Goal: Task Accomplishment & Management: Understand process/instructions

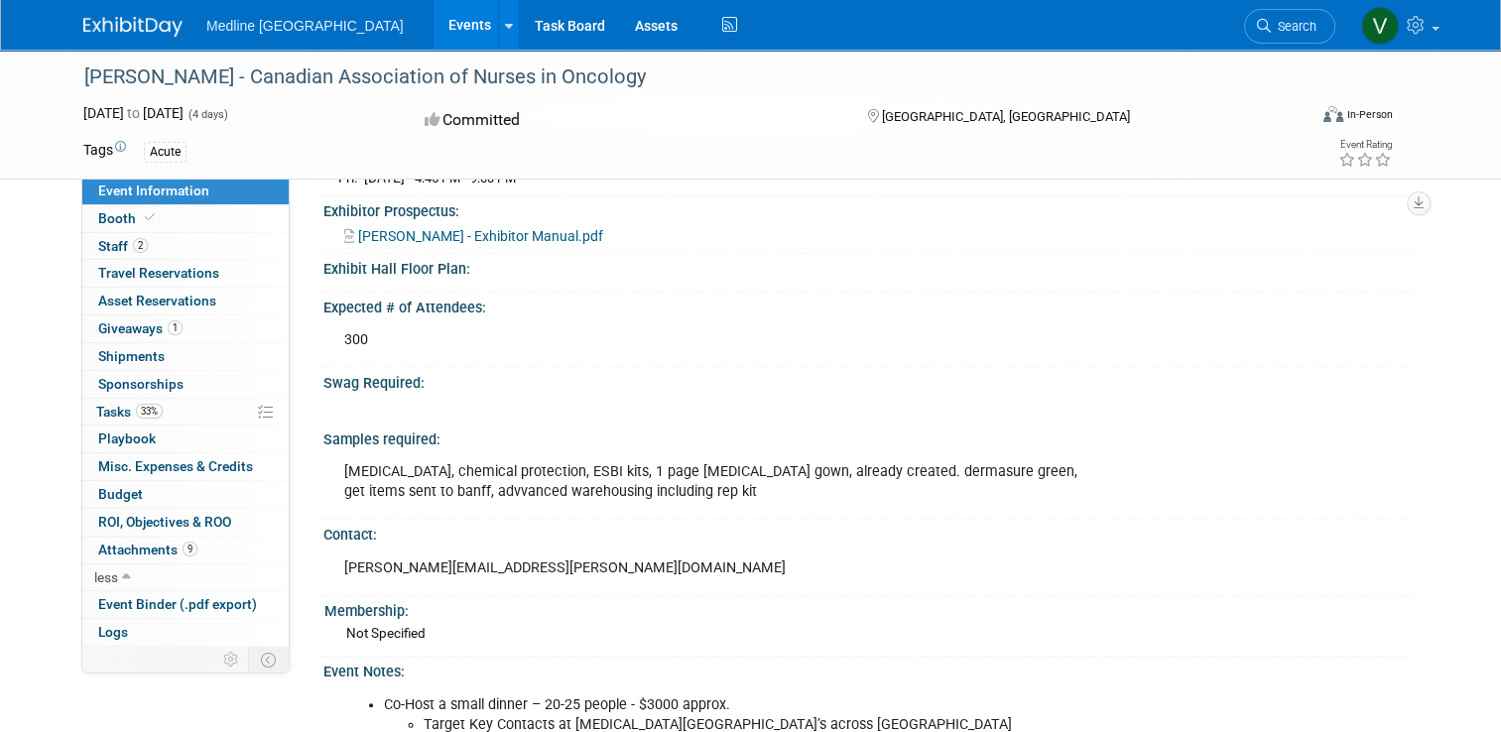
scroll to position [831, 0]
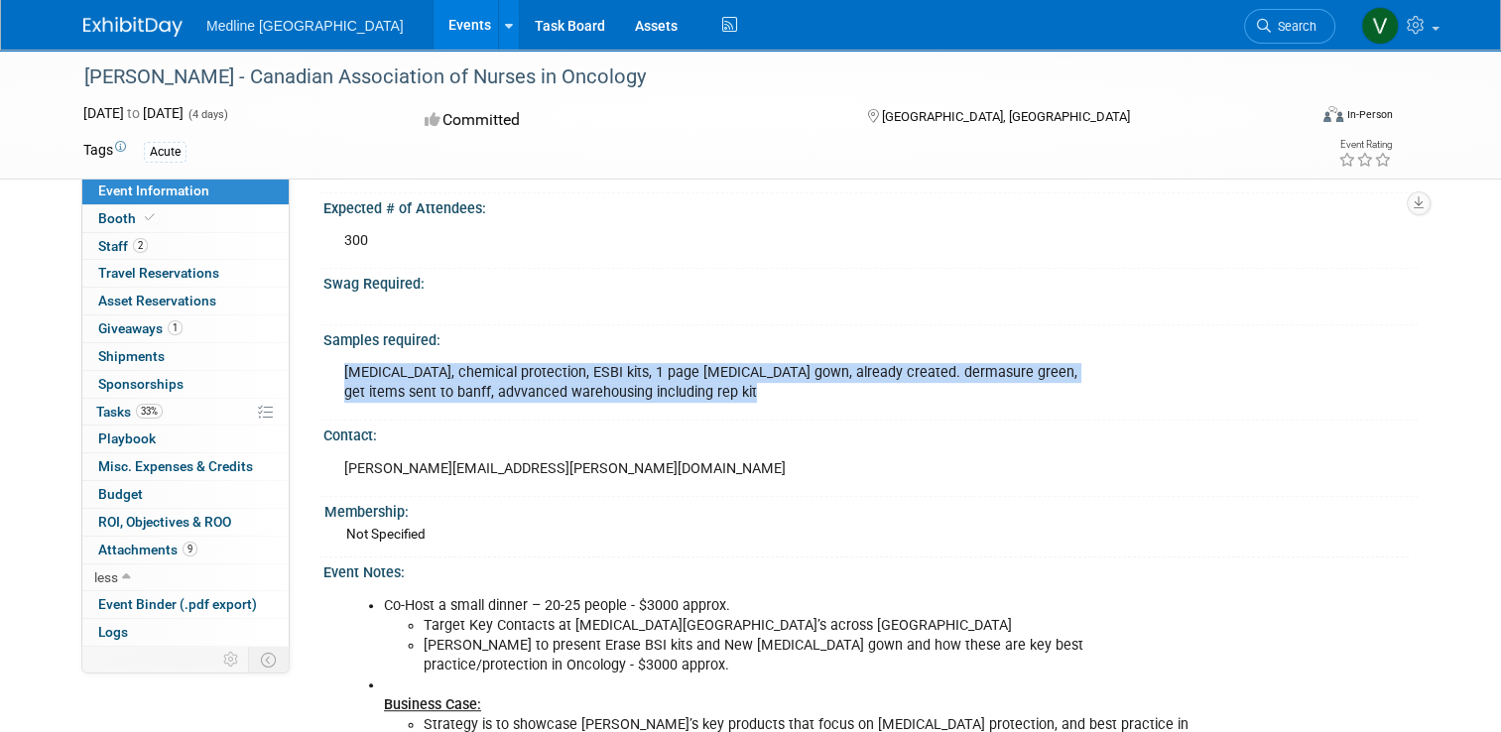
drag, startPoint x: 744, startPoint y: 404, endPoint x: 329, endPoint y: 383, distance: 415.1
click at [330, 383] on div "[MEDICAL_DATA], chemical protection, ESBI kits, 1 page [MEDICAL_DATA] gown, alr…" at bounding box center [766, 383] width 873 height 60
drag, startPoint x: 329, startPoint y: 383, endPoint x: 405, endPoint y: 393, distance: 76.0
copy div "[MEDICAL_DATA], chemical protection, ESBI kits, 1 page [MEDICAL_DATA] gown, alr…"
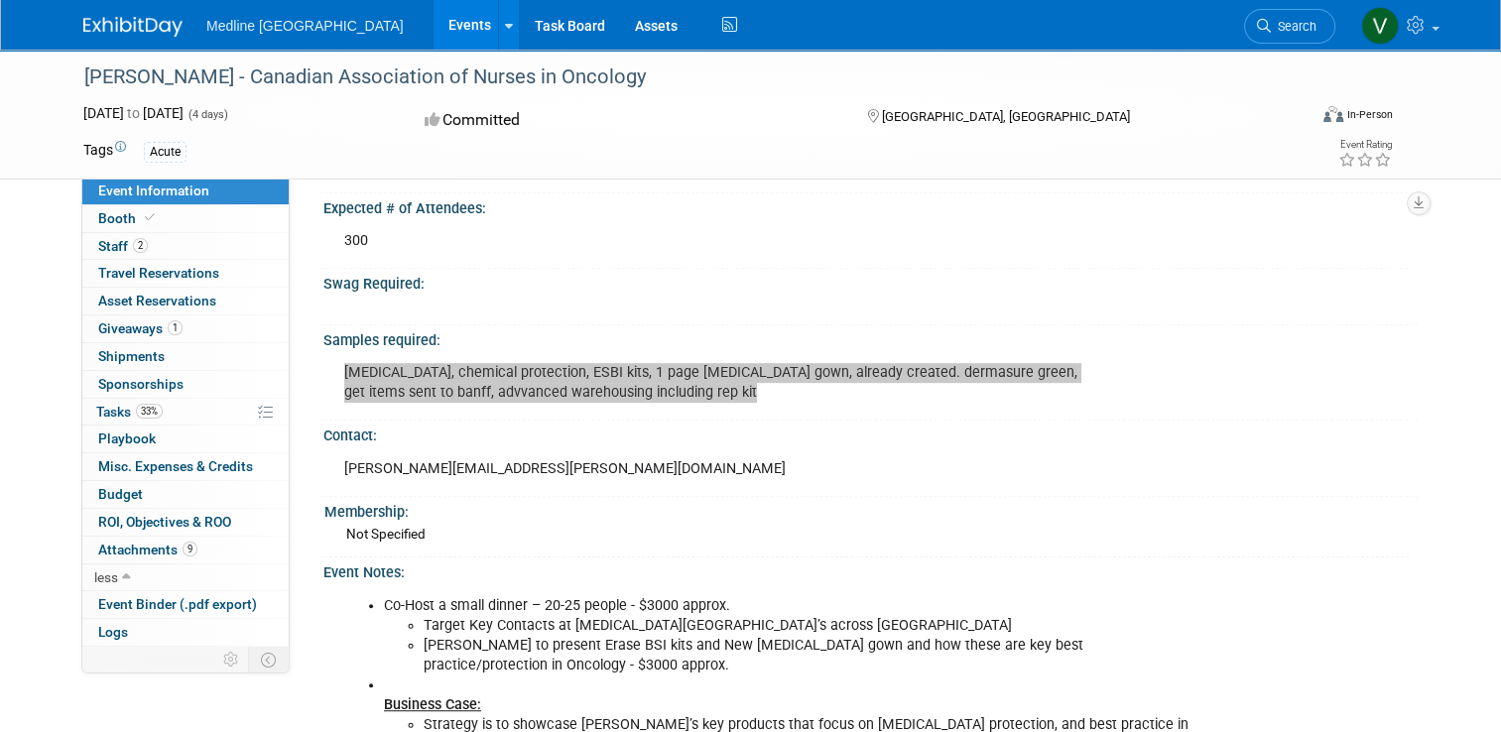
scroll to position [930, 0]
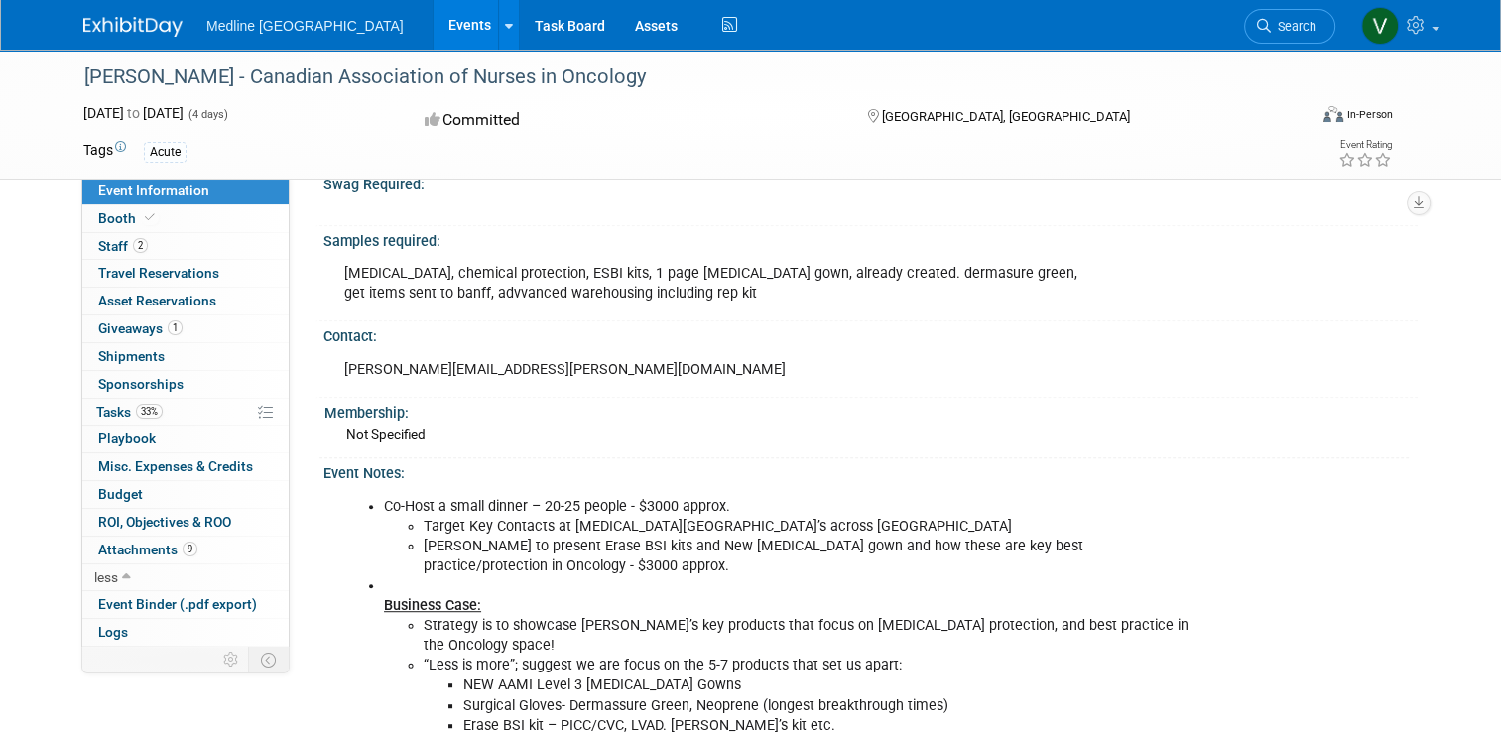
click at [584, 507] on li "Co-Host a small dinner – 20-25 people - $3000 approx." at bounding box center [787, 507] width 807 height 20
click at [583, 507] on li "Co-Host a small dinner – 20-25 people - $3000 approx." at bounding box center [787, 507] width 807 height 20
copy li "Co-Host a small dinner – 20-25 people - $3000 approx."
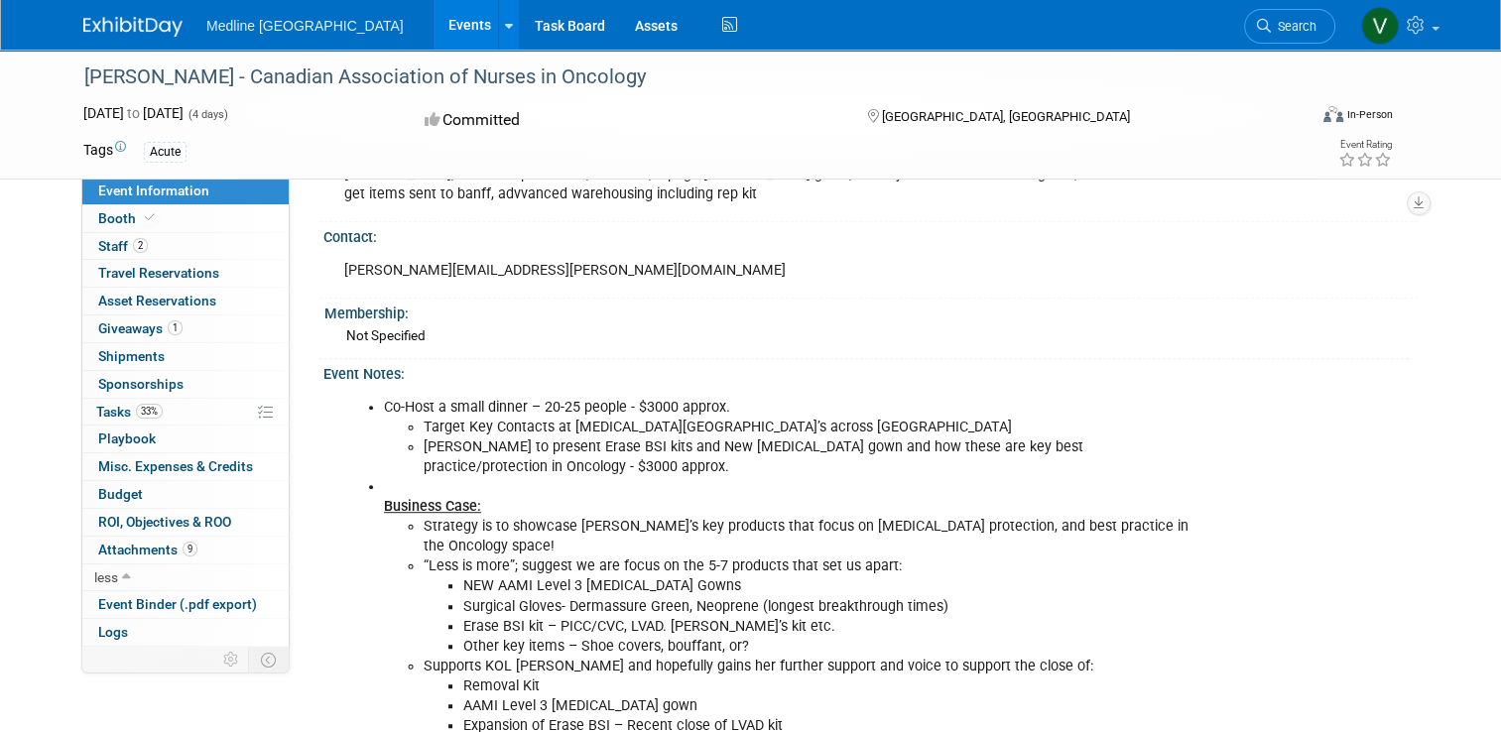
click at [592, 435] on li "Target Key Contacts at [MEDICAL_DATA][GEOGRAPHIC_DATA]’s across [GEOGRAPHIC_DAT…" at bounding box center [808, 428] width 768 height 20
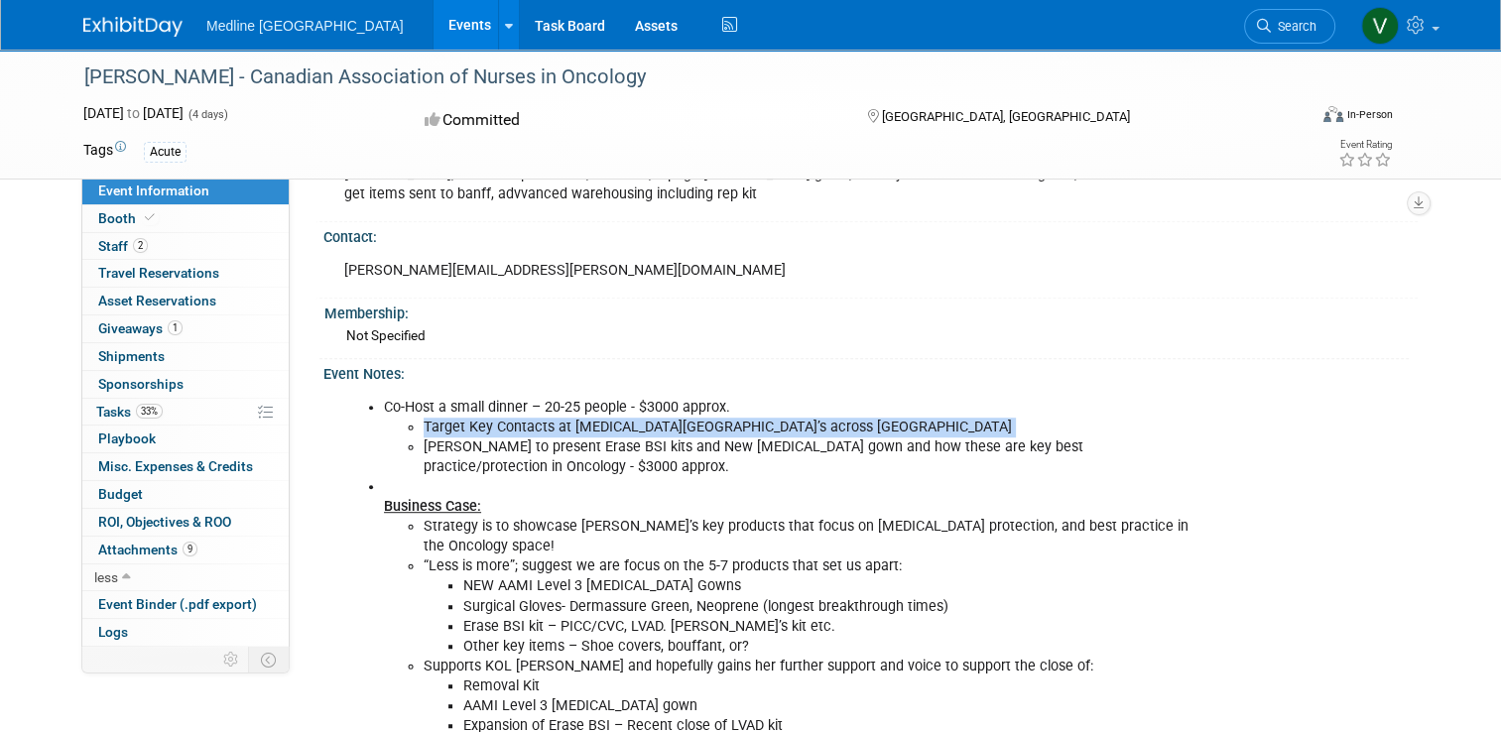
click at [592, 435] on li "Target Key Contacts at [MEDICAL_DATA][GEOGRAPHIC_DATA]’s across [GEOGRAPHIC_DAT…" at bounding box center [808, 428] width 768 height 20
copy li "Target Key Contacts at [MEDICAL_DATA][GEOGRAPHIC_DATA]’s across [GEOGRAPHIC_DAT…"
click at [853, 696] on li "AAMI Level 3 [MEDICAL_DATA] gown" at bounding box center [827, 706] width 728 height 20
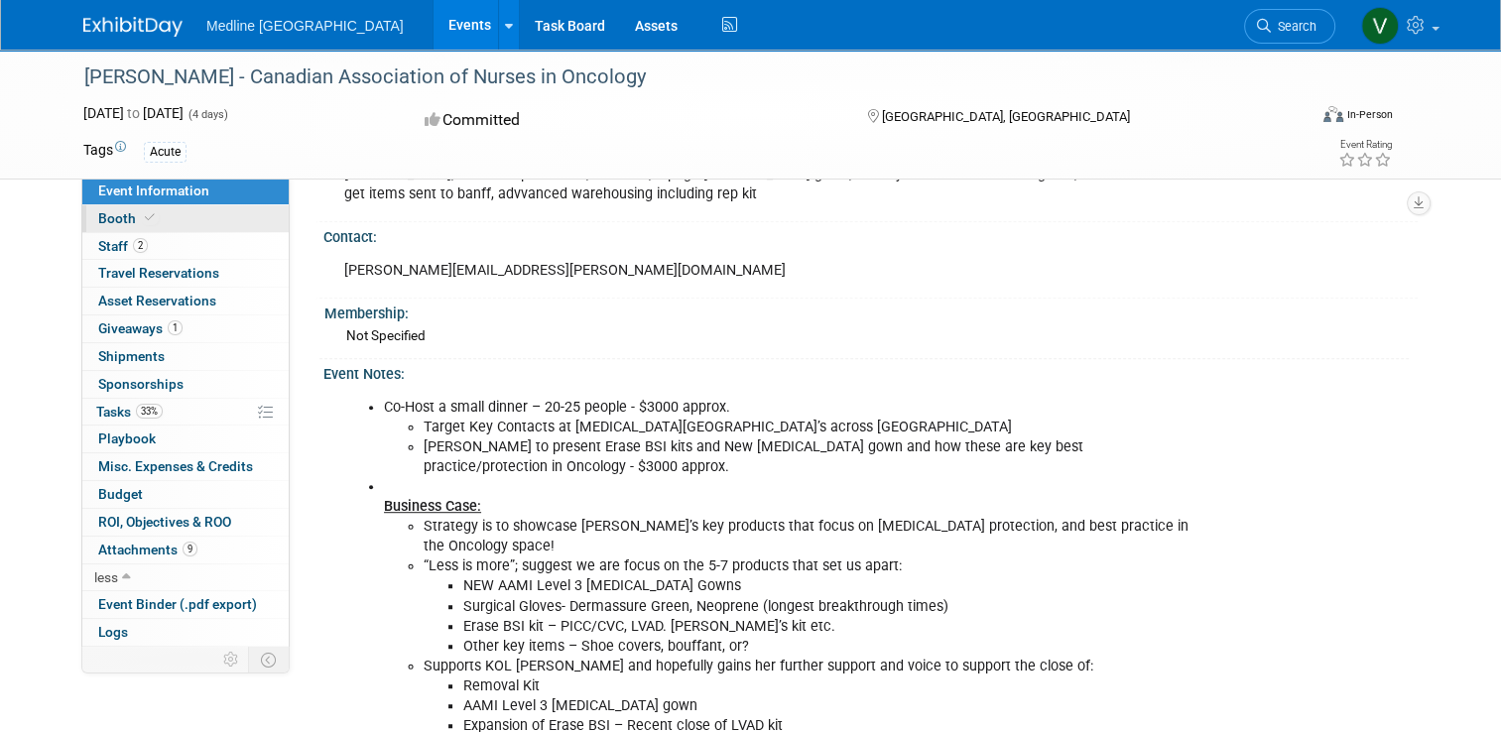
click at [111, 219] on span "Booth" at bounding box center [128, 218] width 61 height 16
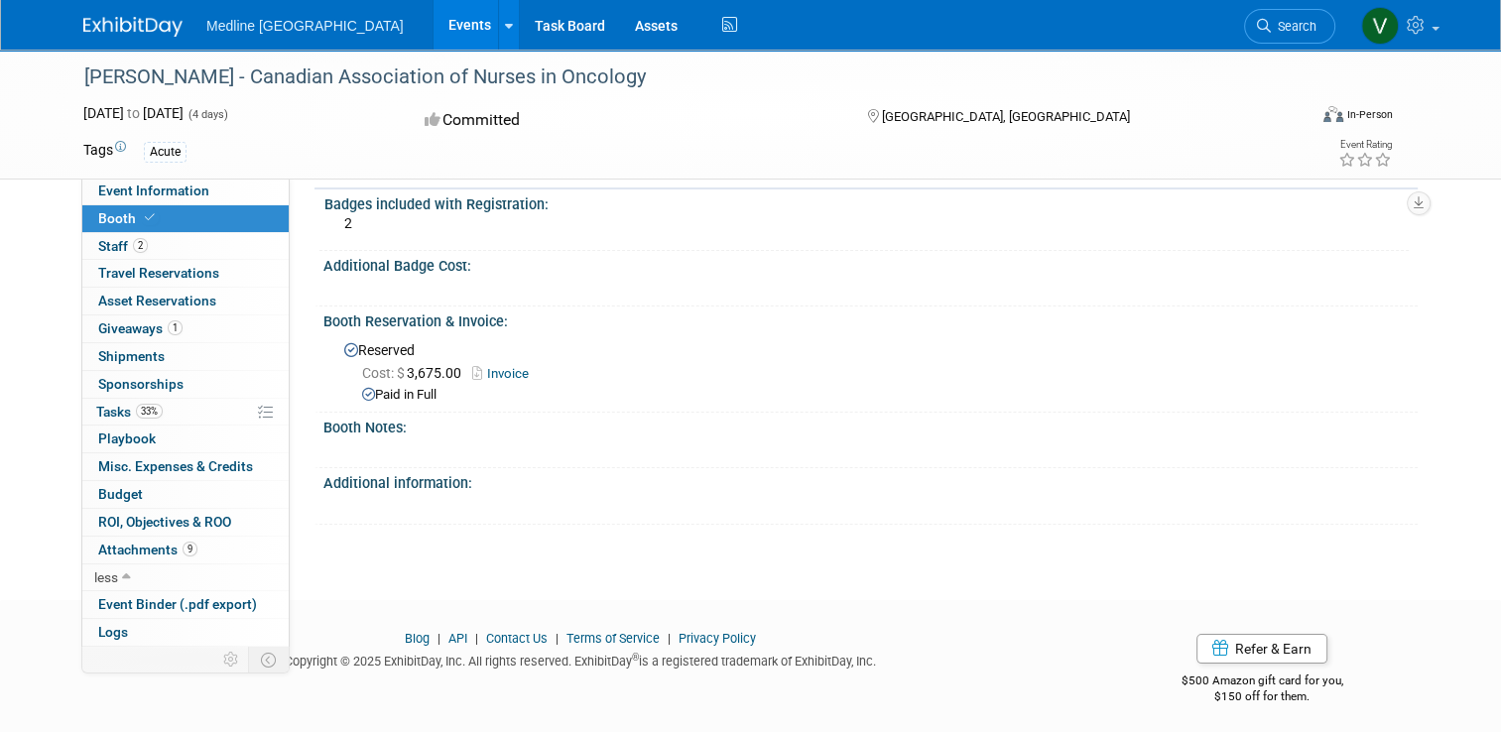
scroll to position [0, 0]
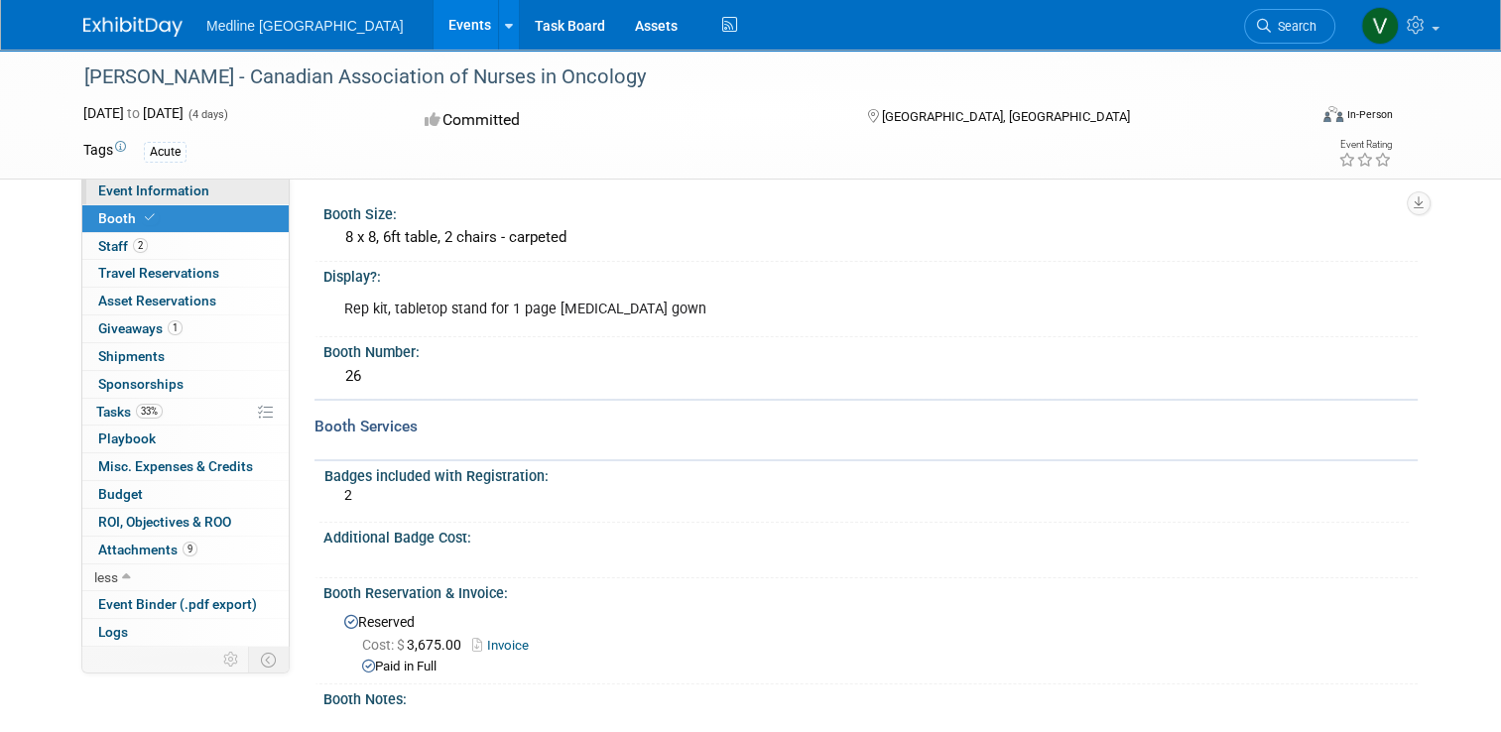
click at [131, 196] on span "Event Information" at bounding box center [153, 191] width 111 height 16
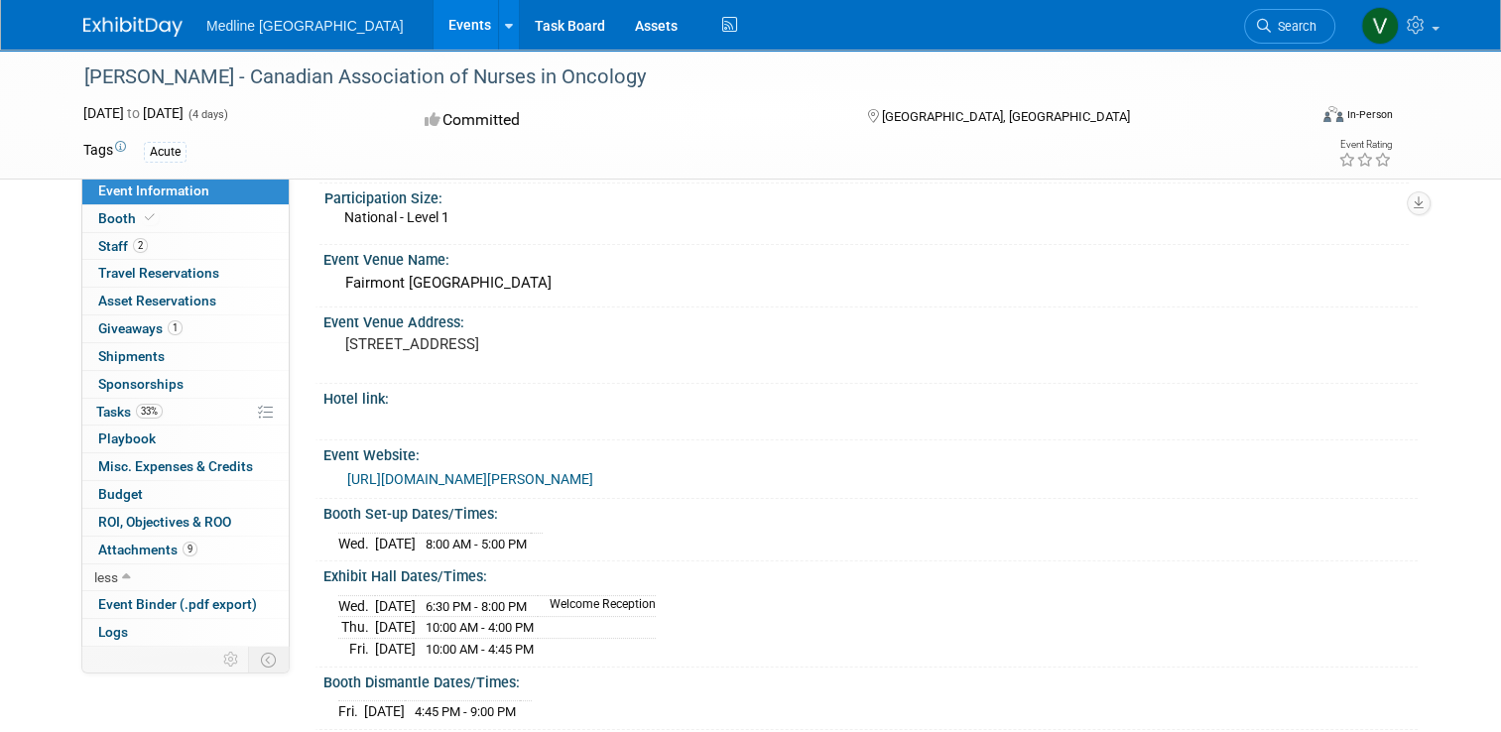
scroll to position [298, 0]
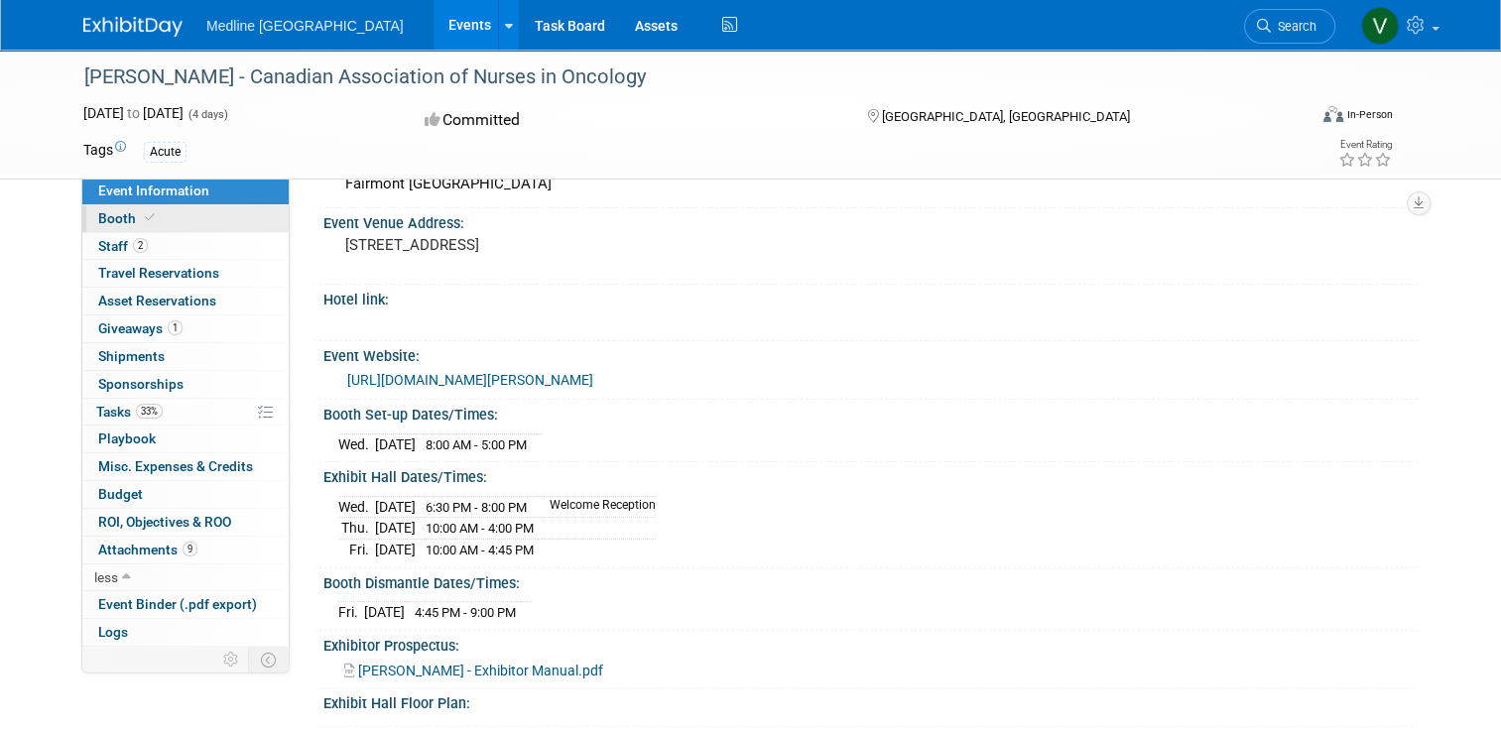
click at [98, 223] on span "Booth" at bounding box center [128, 218] width 61 height 16
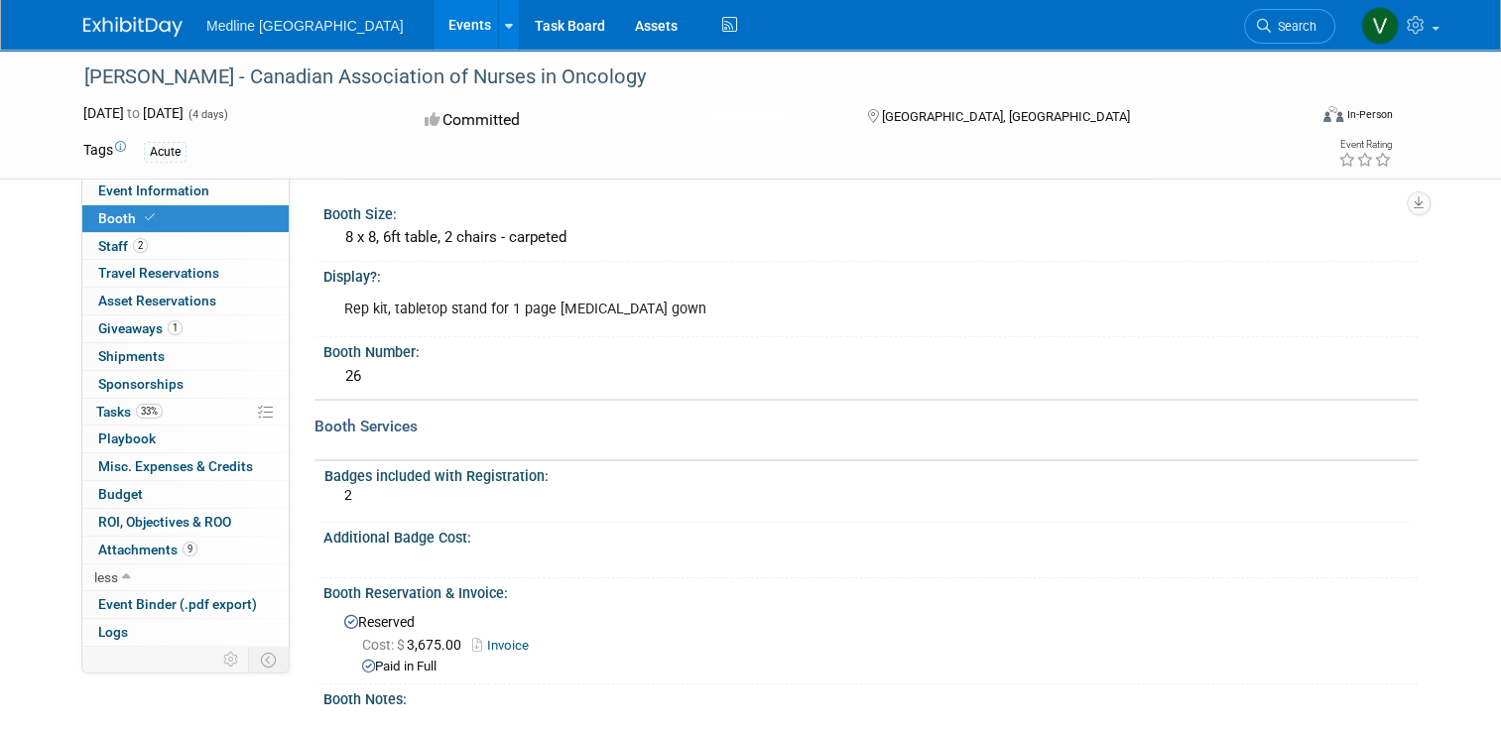
scroll to position [272, 0]
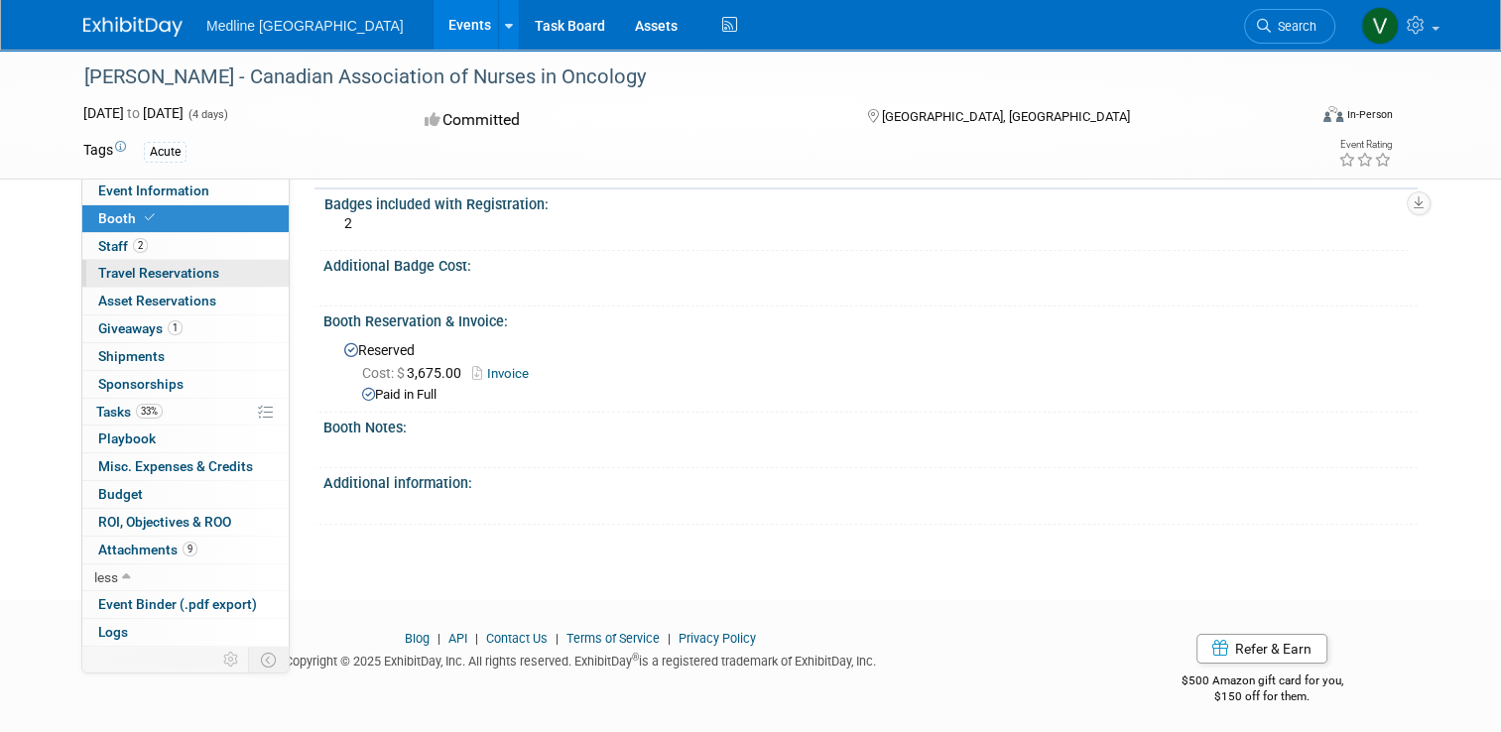
click at [146, 274] on span "Travel Reservations 0" at bounding box center [158, 273] width 121 height 16
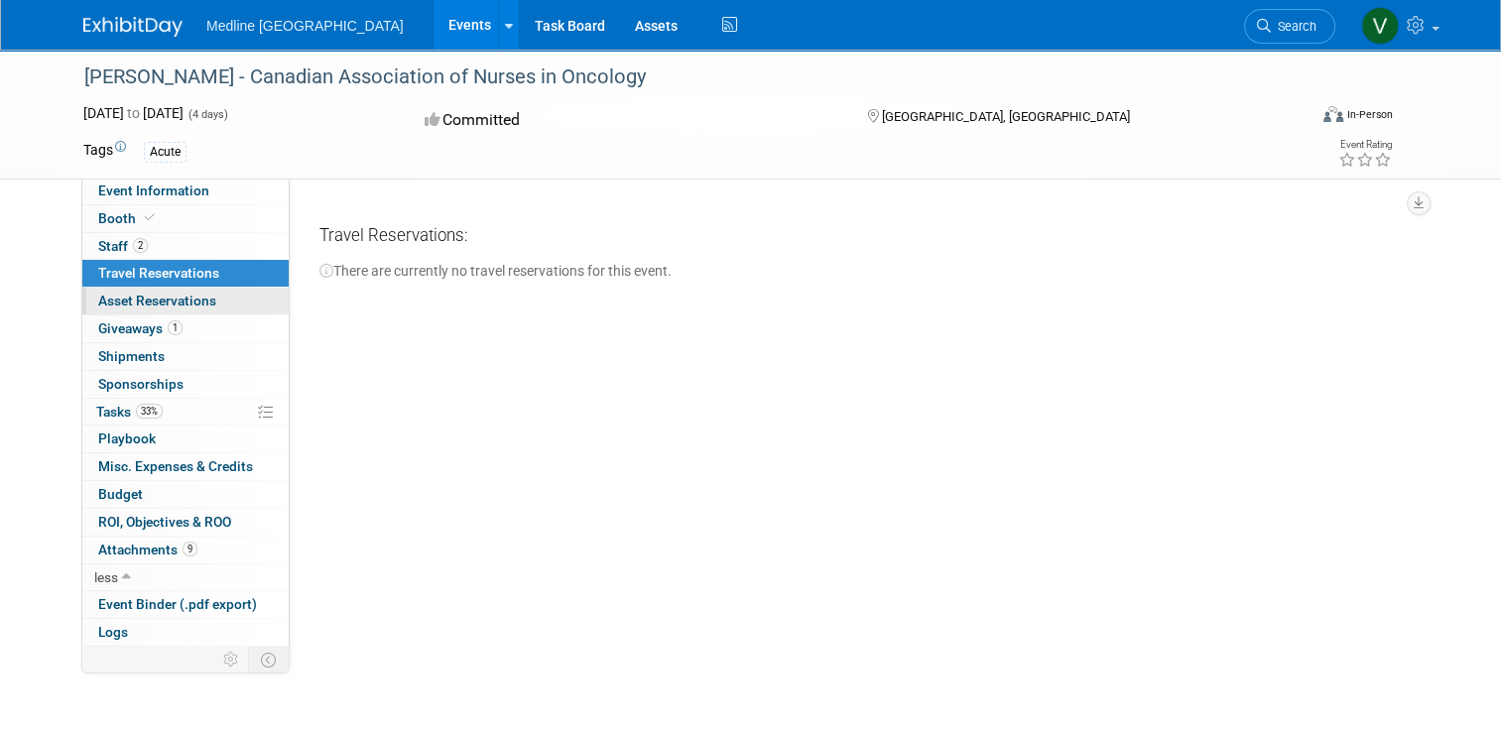
click at [146, 291] on link "0 Asset Reservations 0" at bounding box center [185, 301] width 206 height 27
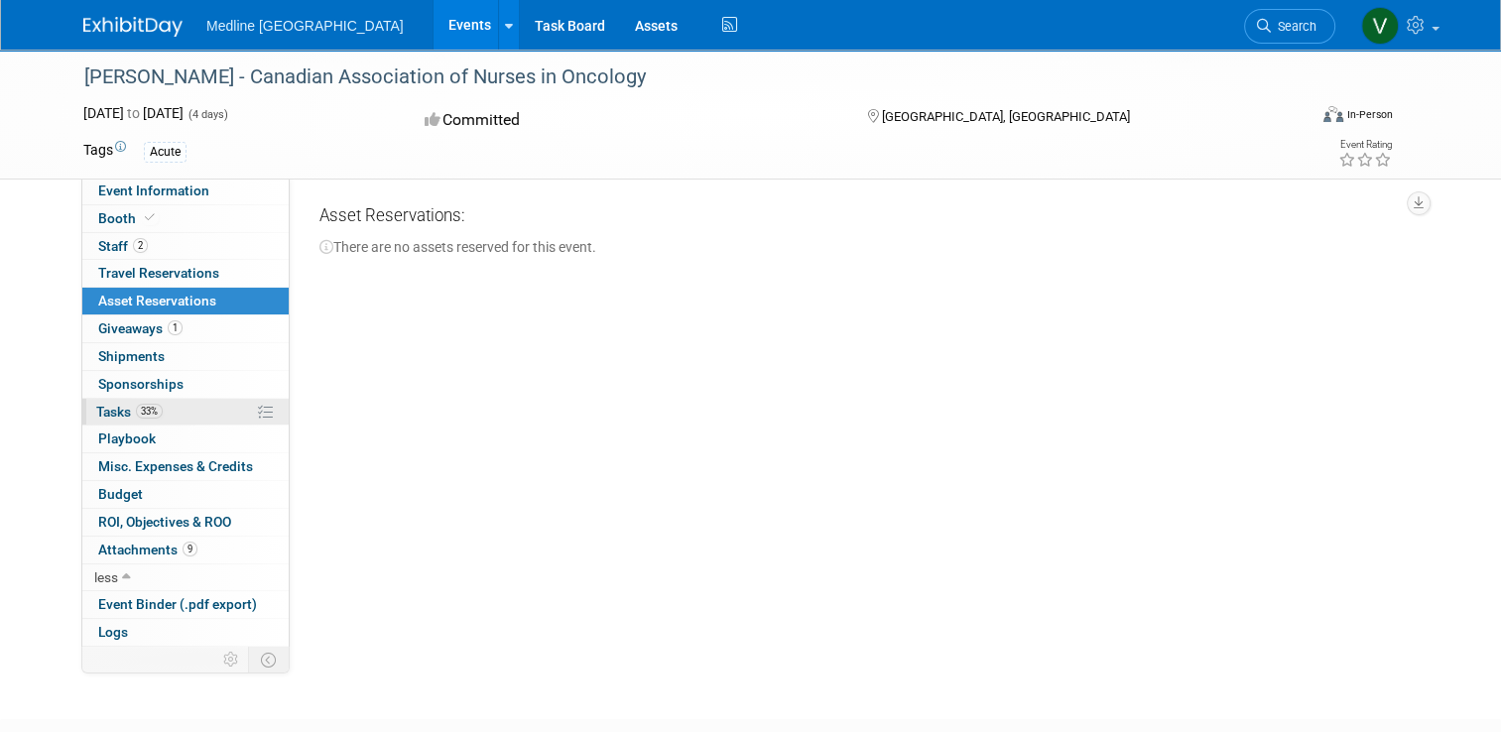
scroll to position [125, 0]
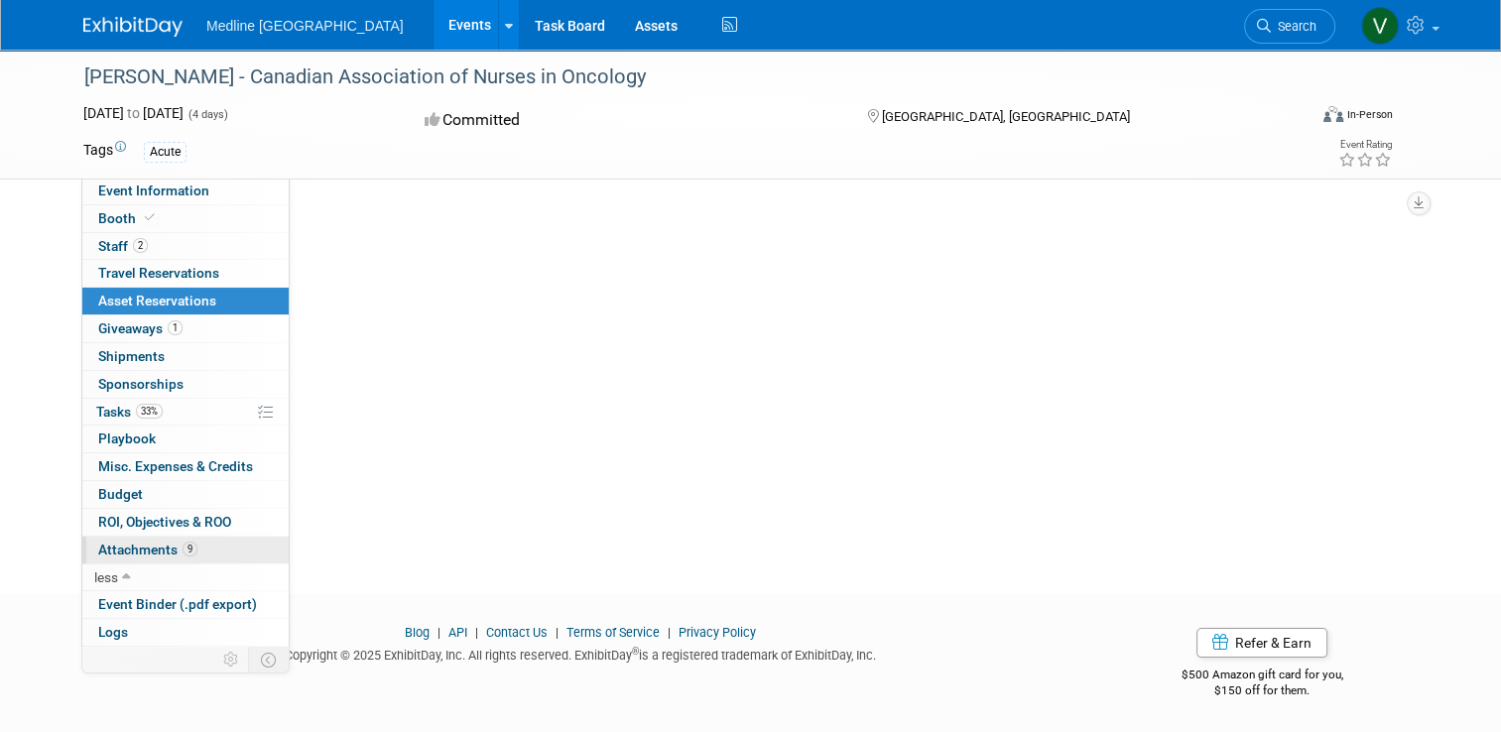
click at [139, 538] on link "9 Attachments 9" at bounding box center [185, 550] width 206 height 27
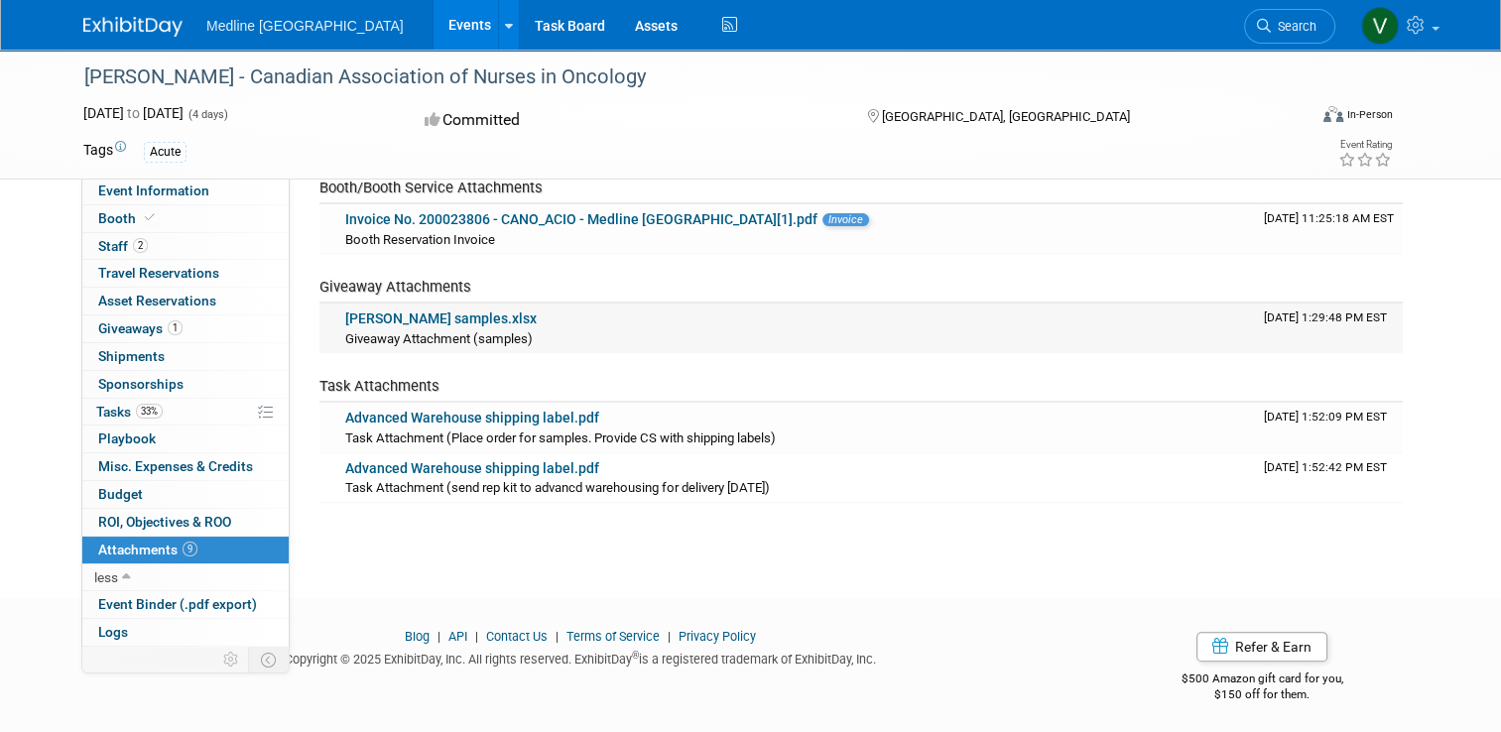
scroll to position [0, 0]
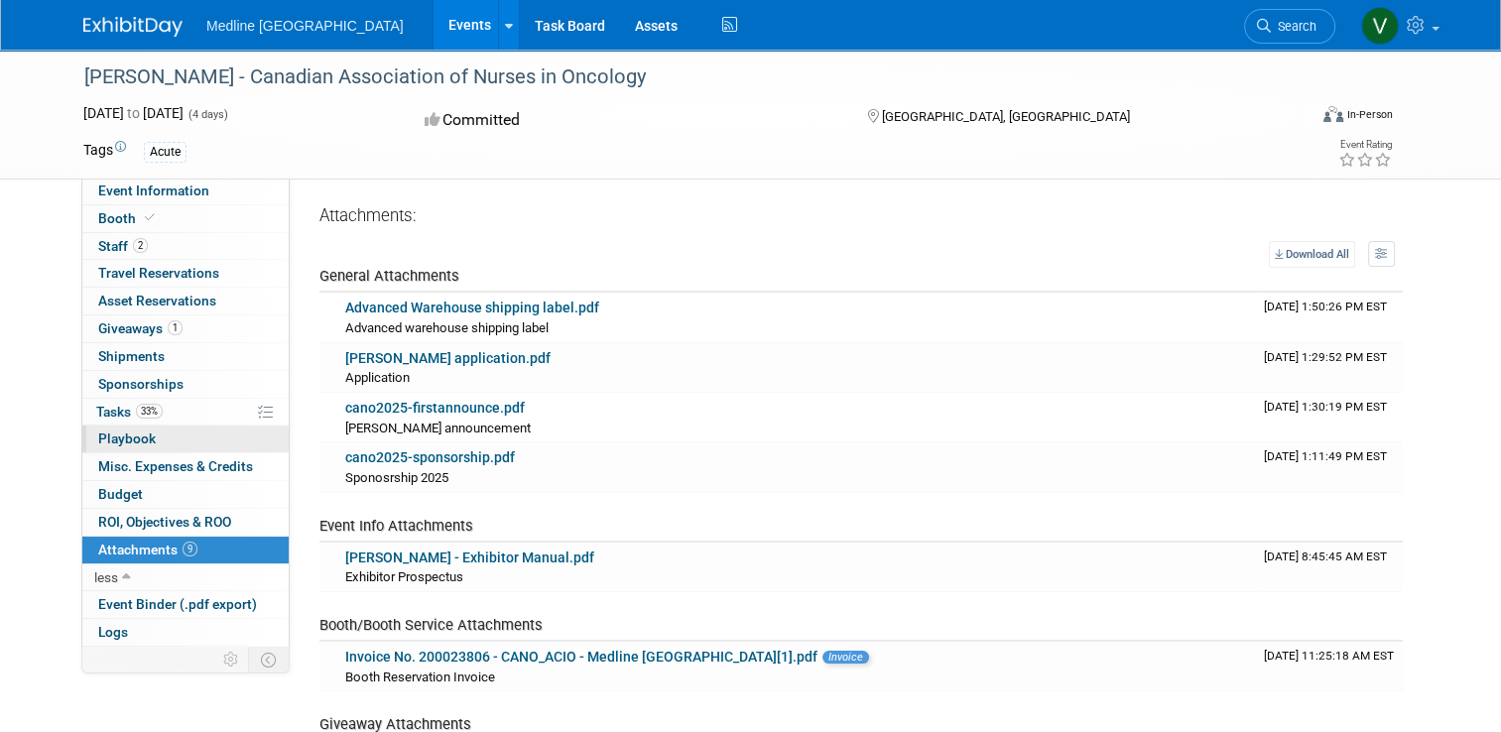
click at [123, 430] on span "Playbook 0" at bounding box center [127, 438] width 58 height 16
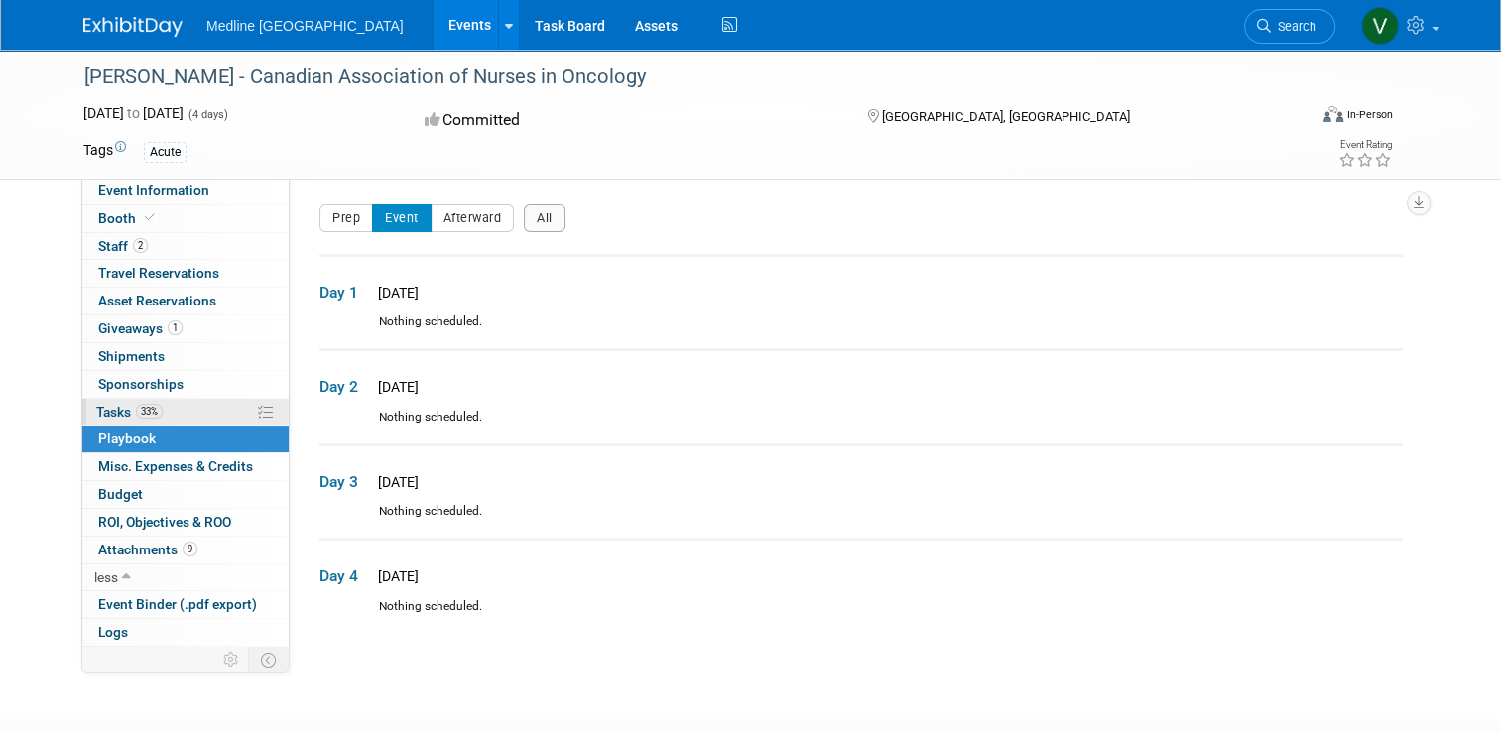
click at [115, 408] on span "Tasks 33%" at bounding box center [129, 412] width 66 height 16
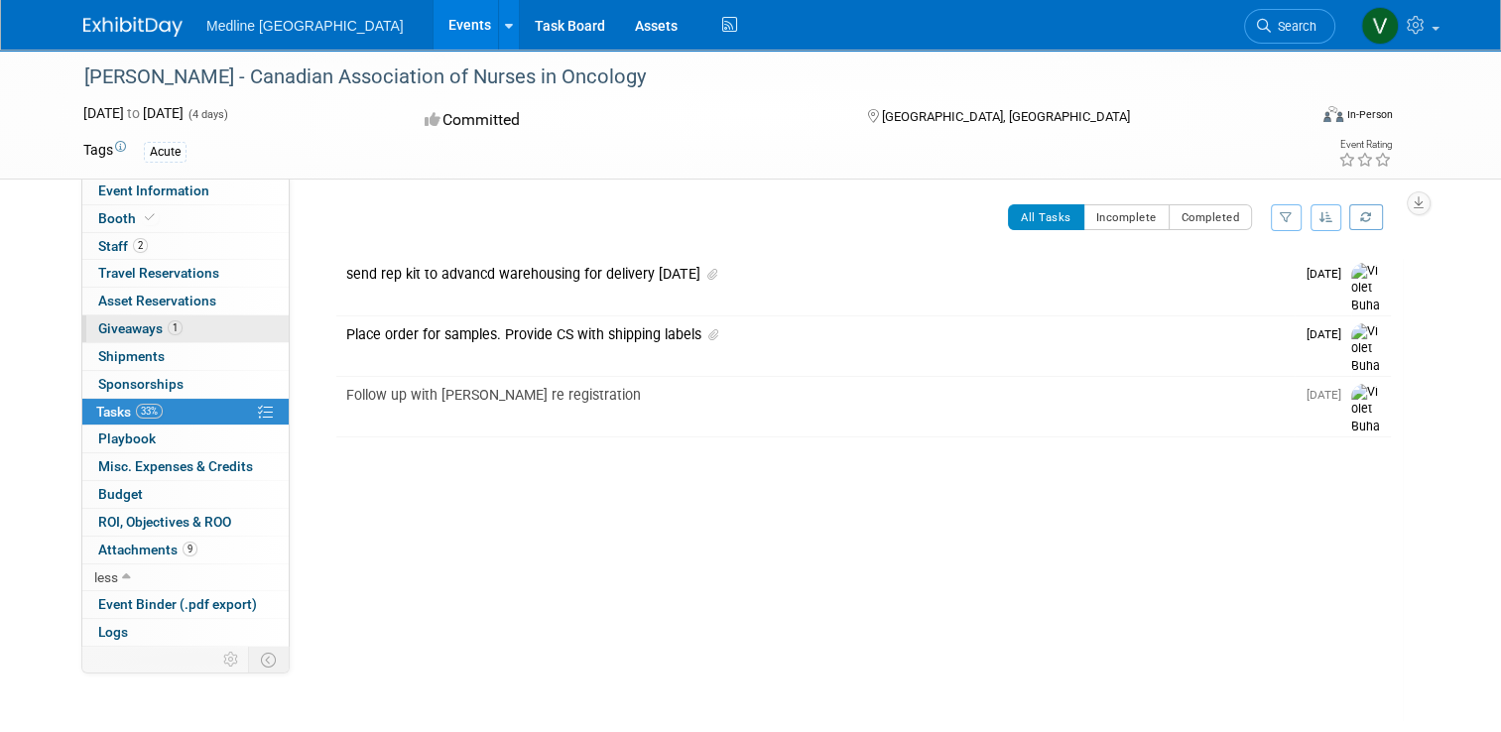
click at [131, 323] on span "Giveaways 1" at bounding box center [140, 328] width 84 height 16
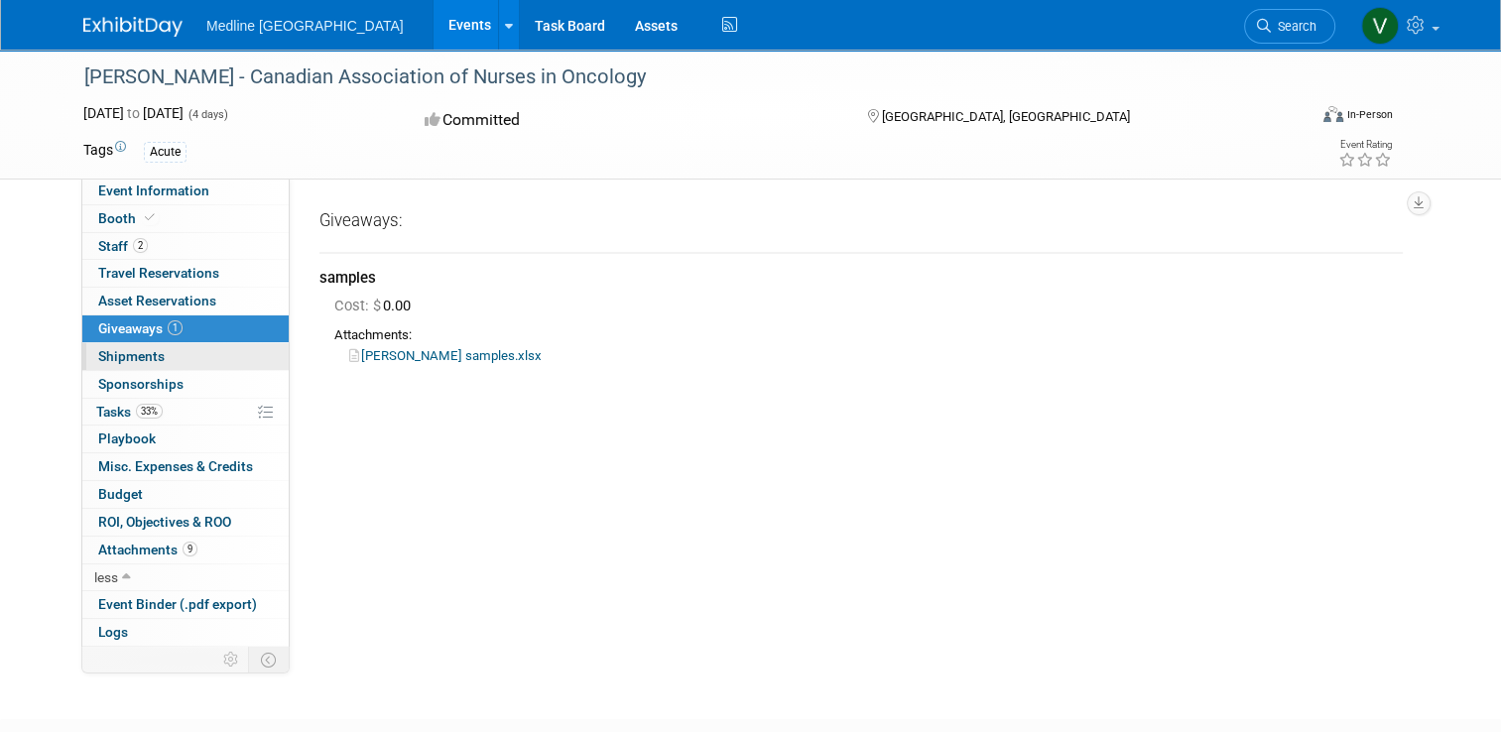
click at [133, 350] on span "Shipments 0" at bounding box center [131, 356] width 66 height 16
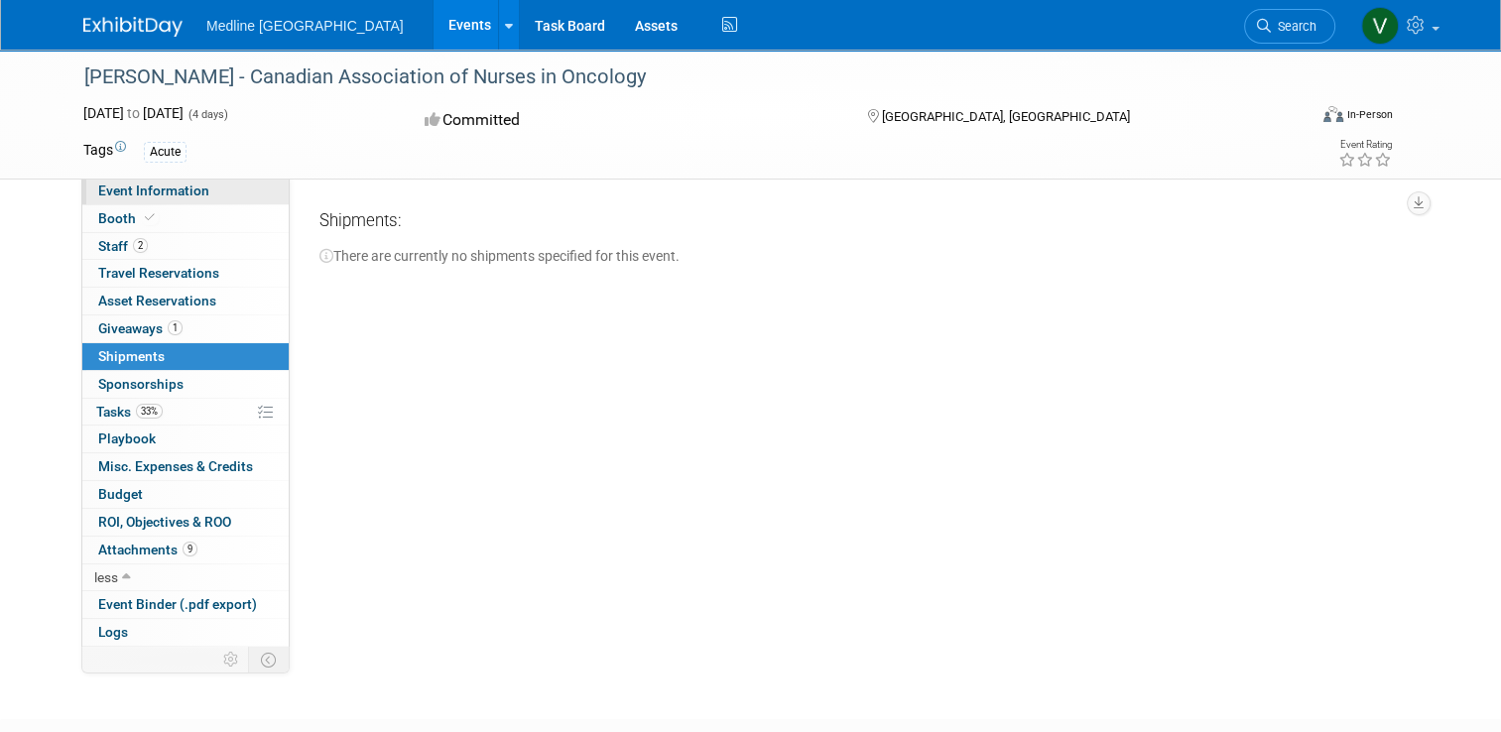
click at [121, 200] on link "Event Information" at bounding box center [185, 191] width 206 height 27
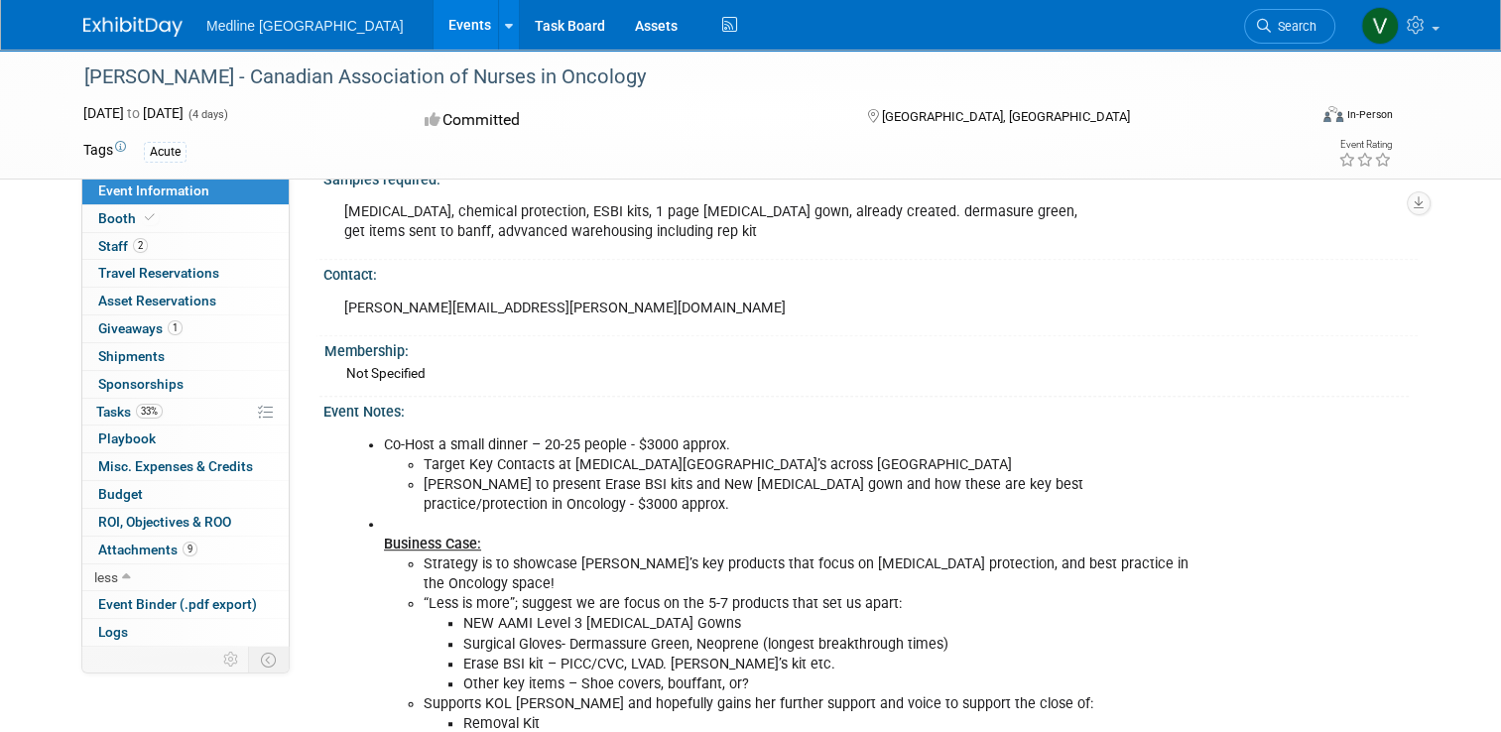
scroll to position [1091, 0]
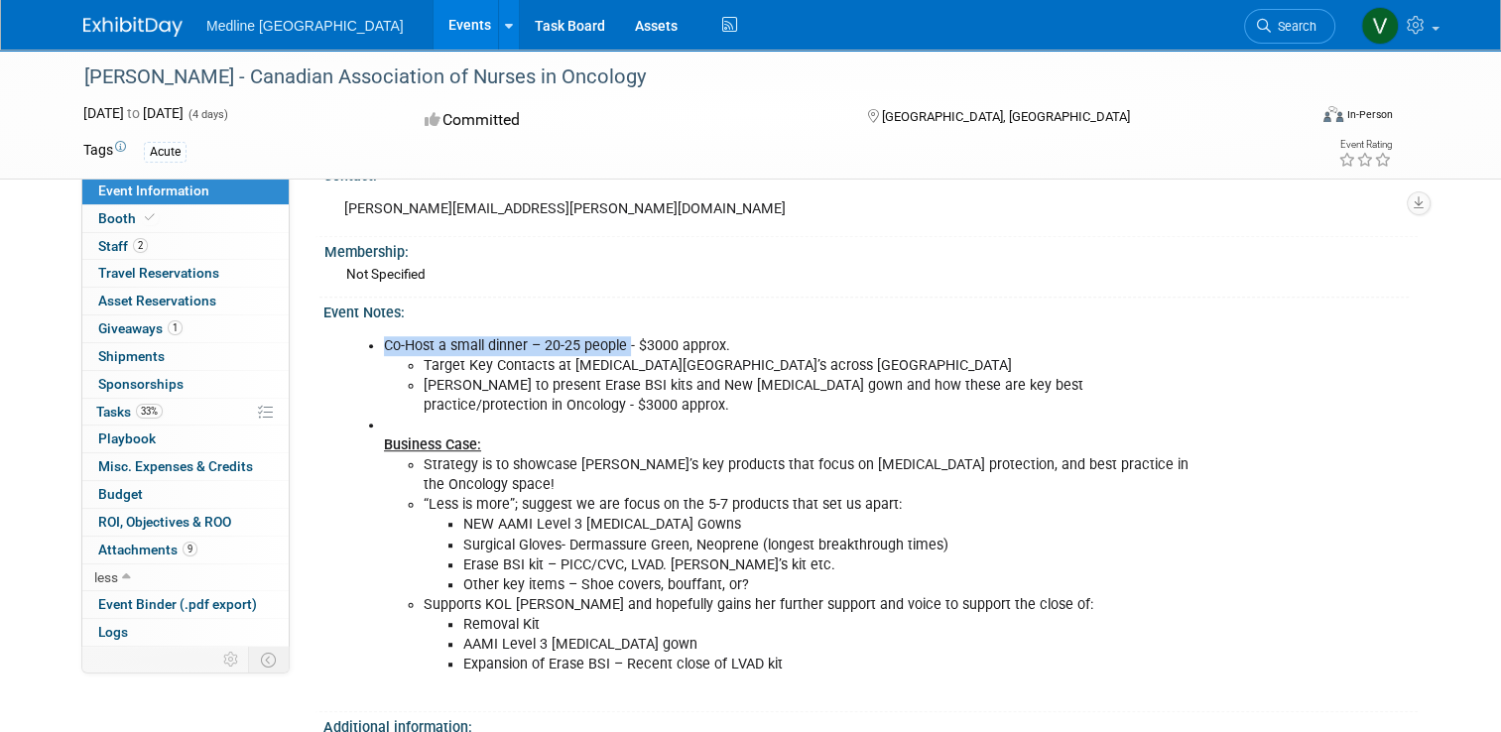
drag, startPoint x: 616, startPoint y: 348, endPoint x: 365, endPoint y: 363, distance: 251.4
click at [365, 363] on ul "Co-Host a small dinner – 20-25 people - $3000 approx. Target Key Contacts at [M…" at bounding box center [767, 505] width 847 height 338
drag, startPoint x: 365, startPoint y: 363, endPoint x: 411, endPoint y: 355, distance: 46.3
copy li "Co-Host a small dinner – 20-25 people"
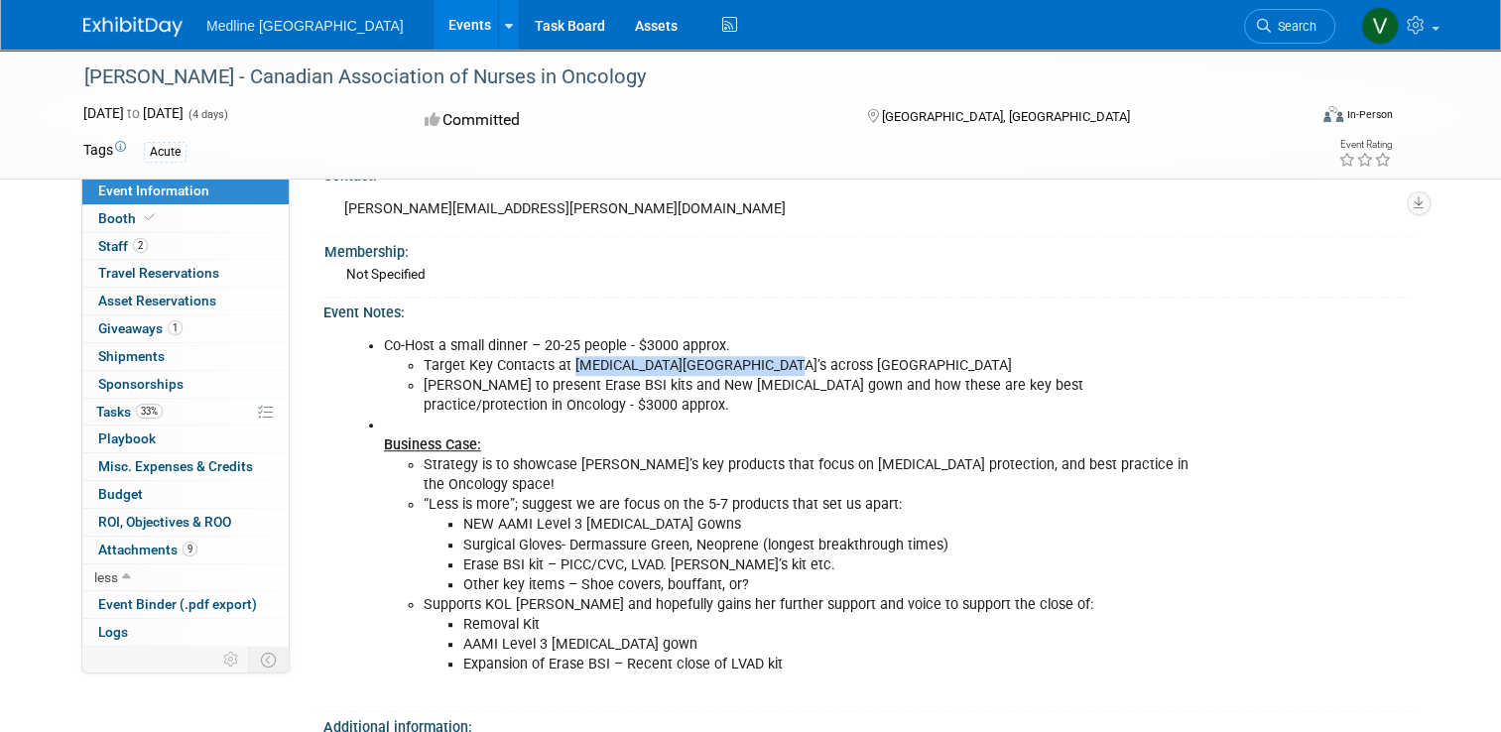
drag, startPoint x: 759, startPoint y: 373, endPoint x: 561, endPoint y: 364, distance: 197.6
click at [561, 364] on li "Target Key Contacts at [MEDICAL_DATA][GEOGRAPHIC_DATA]’s across [GEOGRAPHIC_DAT…" at bounding box center [808, 366] width 768 height 20
drag, startPoint x: 561, startPoint y: 364, endPoint x: 575, endPoint y: 367, distance: 14.2
copy li "[MEDICAL_DATA] Centre’s across [GEOGRAPHIC_DATA]"
